Goal: Information Seeking & Learning: Learn about a topic

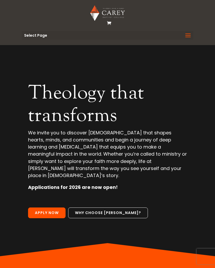
click at [36, 34] on span "Select Page" at bounding box center [35, 36] width 23 height 4
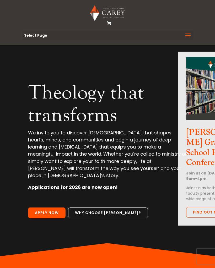
click at [186, 37] on span at bounding box center [188, 38] width 8 height 15
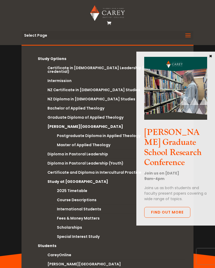
click at [181, 138] on h3 "Carey Graduate School Research Conference" at bounding box center [175, 149] width 63 height 43
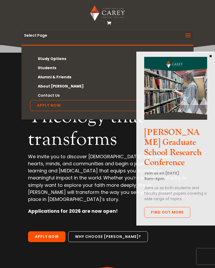
click at [192, 38] on span at bounding box center [188, 38] width 8 height 15
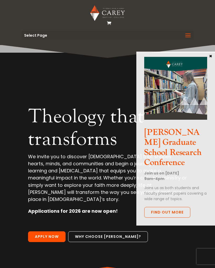
click at [212, 58] on button "×" at bounding box center [210, 55] width 5 height 5
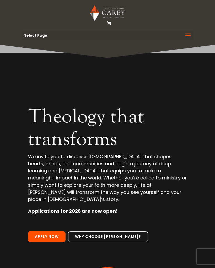
click at [190, 37] on span at bounding box center [188, 38] width 8 height 15
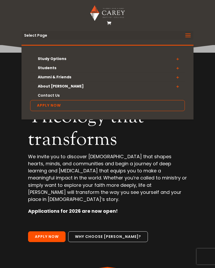
click at [44, 56] on link "Study Options" at bounding box center [107, 58] width 155 height 9
click at [181, 60] on span at bounding box center [177, 58] width 15 height 9
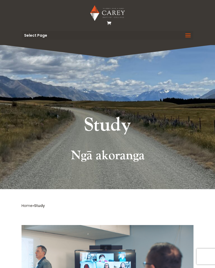
click at [191, 34] on span at bounding box center [188, 38] width 8 height 15
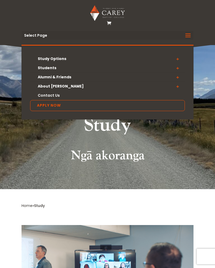
click at [179, 58] on span at bounding box center [177, 58] width 15 height 9
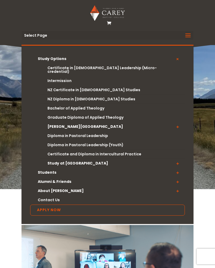
click at [87, 125] on link "[PERSON_NAME][GEOGRAPHIC_DATA]" at bounding box center [112, 126] width 144 height 9
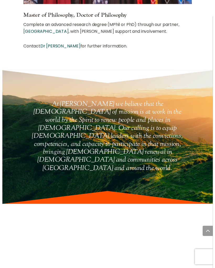
scroll to position [1553, 0]
